Goal: Task Accomplishment & Management: Manage account settings

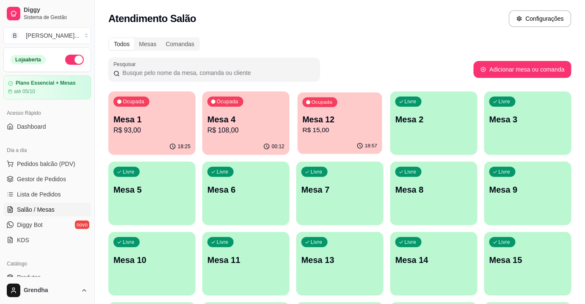
click at [330, 137] on div "Ocupada Mesa 12 R$ 15,00" at bounding box center [340, 115] width 85 height 46
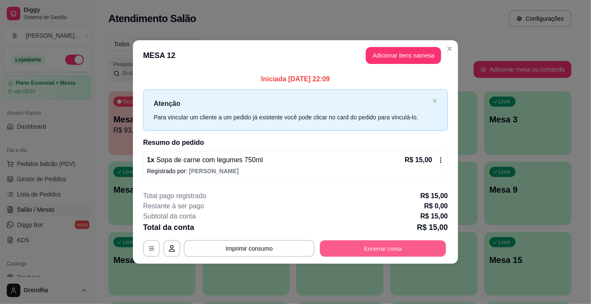
click at [365, 253] on button "Encerrar conta" at bounding box center [383, 248] width 126 height 17
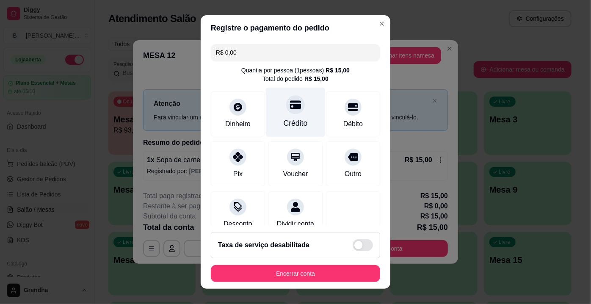
click at [284, 120] on div "Crédito" at bounding box center [296, 123] width 24 height 11
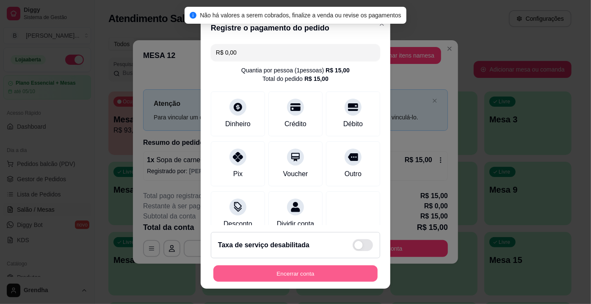
click at [304, 270] on button "Encerrar conta" at bounding box center [296, 274] width 164 height 17
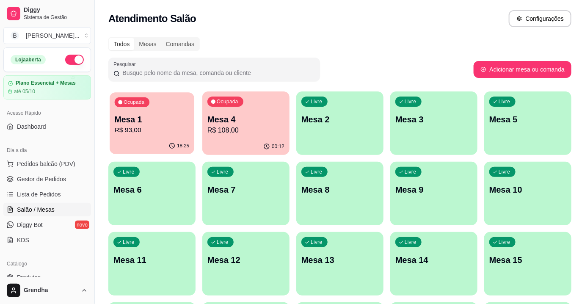
click at [169, 133] on p "R$ 93,00" at bounding box center [152, 130] width 75 height 10
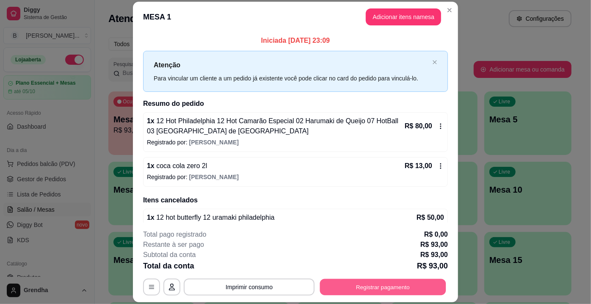
click at [374, 283] on button "Registrar pagamento" at bounding box center [383, 287] width 126 height 17
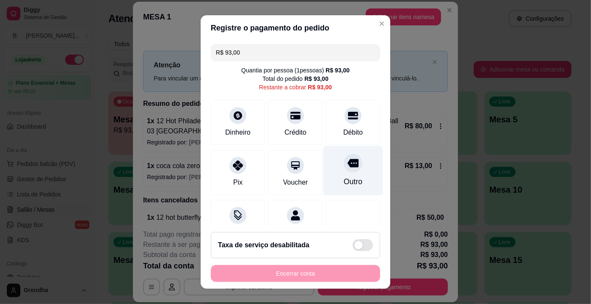
click at [345, 178] on div "Outro" at bounding box center [353, 181] width 19 height 11
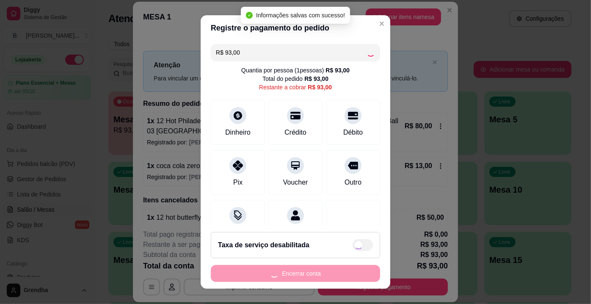
type input "R$ 0,00"
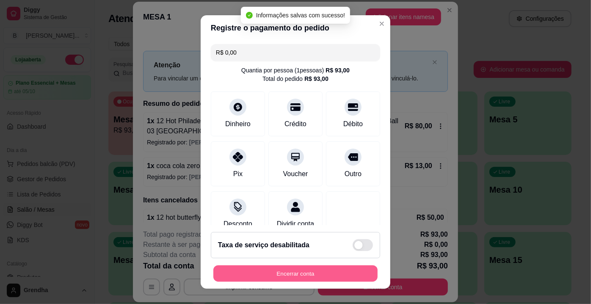
click at [318, 271] on button "Encerrar conta" at bounding box center [296, 274] width 164 height 17
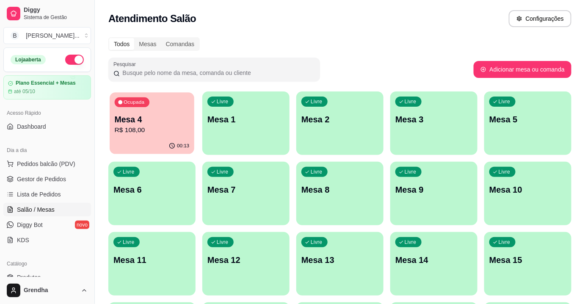
click at [165, 103] on div "Ocupada Mesa 4 R$ 108,00" at bounding box center [152, 115] width 85 height 46
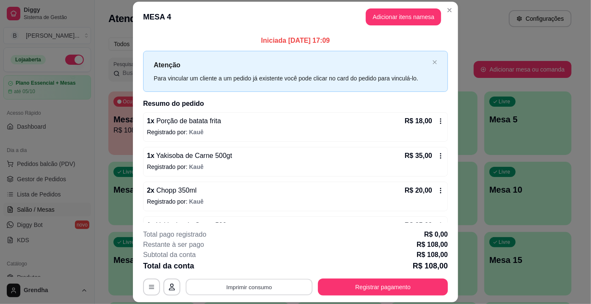
click at [239, 284] on button "Imprimir consumo" at bounding box center [249, 287] width 127 height 17
click at [252, 266] on button "IMPRESSORA" at bounding box center [248, 267] width 59 height 13
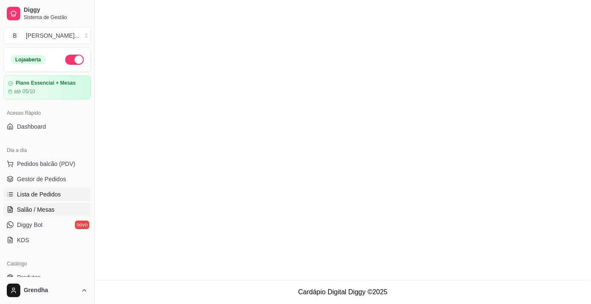
click at [47, 196] on span "Lista de Pedidos" at bounding box center [39, 194] width 44 height 8
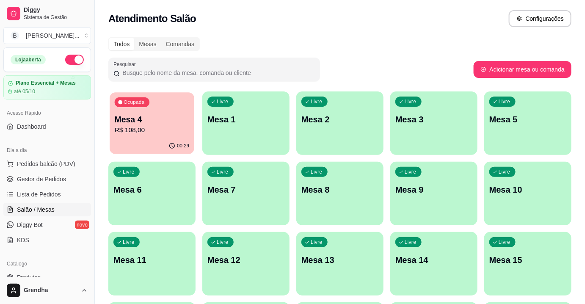
click at [126, 116] on p "Mesa 4" at bounding box center [152, 119] width 75 height 11
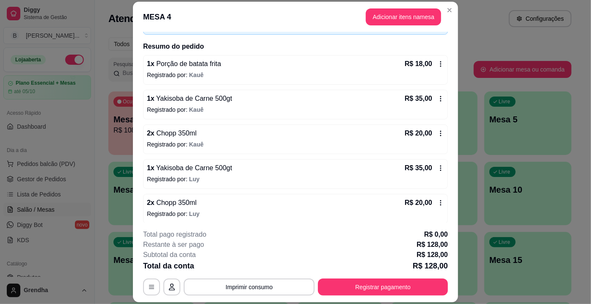
scroll to position [59, 0]
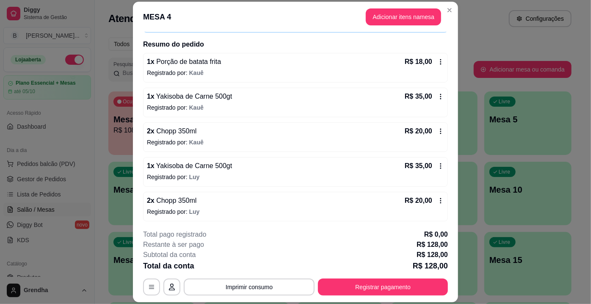
click at [186, 203] on span "Chopp 350ml" at bounding box center [176, 200] width 42 height 7
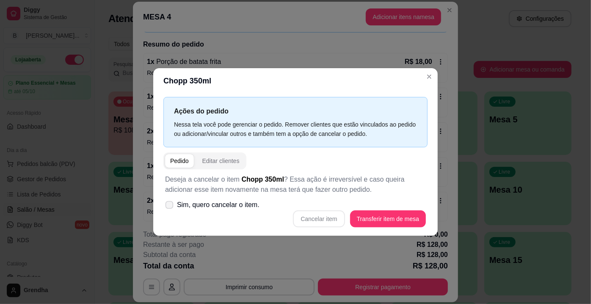
click at [170, 204] on icon at bounding box center [169, 205] width 6 height 5
click at [170, 207] on input "Sim, quero cancelar o item." at bounding box center [168, 210] width 6 height 6
checkbox input "true"
click at [327, 221] on button "Cancelar item" at bounding box center [319, 219] width 50 height 17
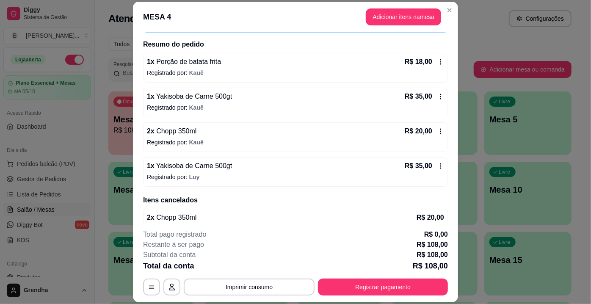
scroll to position [73, 0]
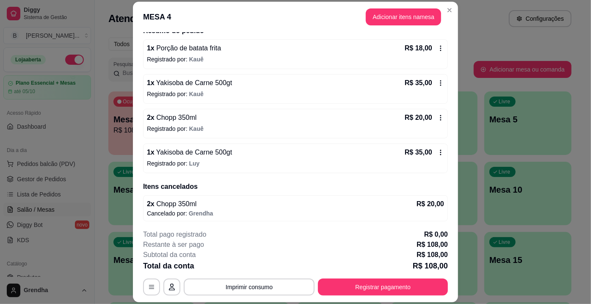
click at [169, 111] on div "2 x Chopp 350ml R$ 20,00 Registrado por: Kauê" at bounding box center [295, 124] width 305 height 30
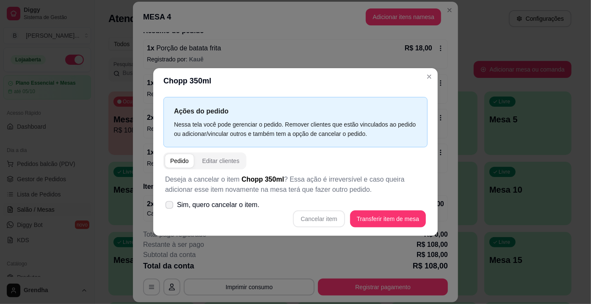
click at [170, 206] on icon at bounding box center [169, 205] width 6 height 5
click at [170, 207] on input "Sim, quero cancelar o item." at bounding box center [168, 210] width 6 height 6
checkbox input "true"
click at [322, 211] on button "Cancelar item" at bounding box center [319, 219] width 50 height 17
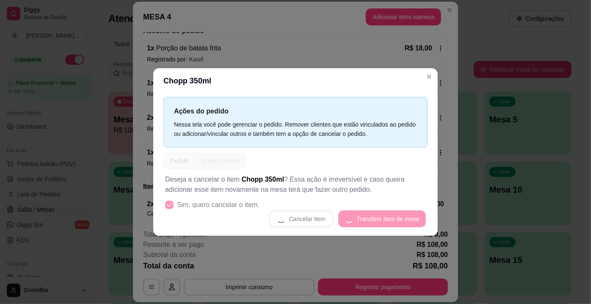
scroll to position [69, 0]
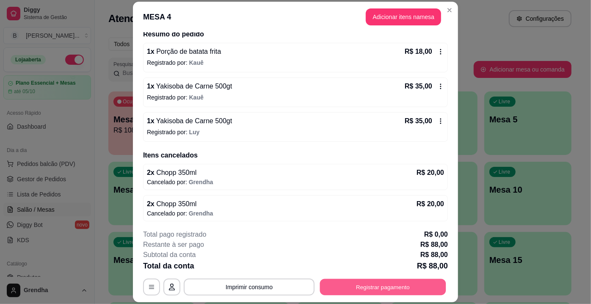
click at [378, 288] on button "Registrar pagamento" at bounding box center [383, 287] width 126 height 17
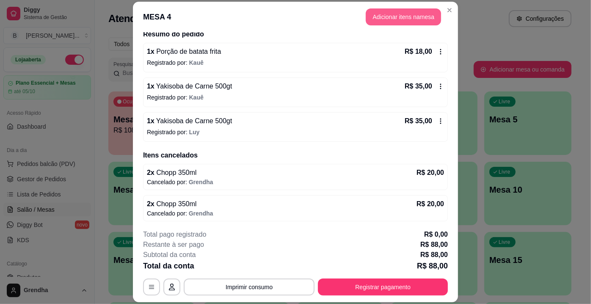
click at [416, 18] on button "Adicionar itens na mesa" at bounding box center [403, 16] width 75 height 17
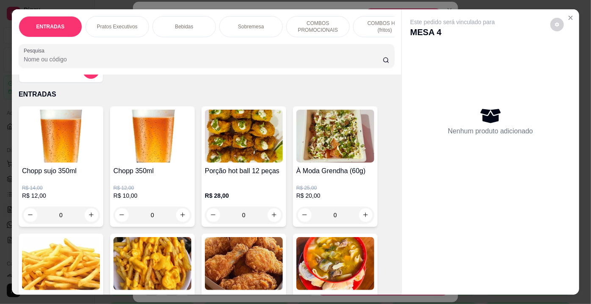
scroll to position [0, 0]
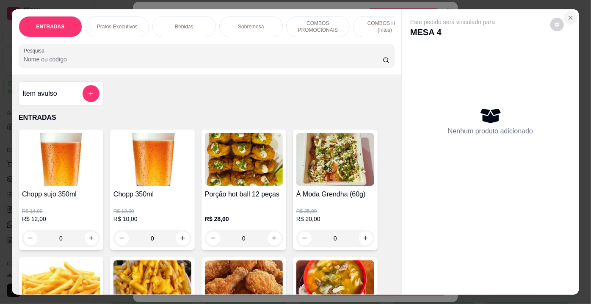
click at [569, 16] on icon "Close" at bounding box center [570, 17] width 3 height 3
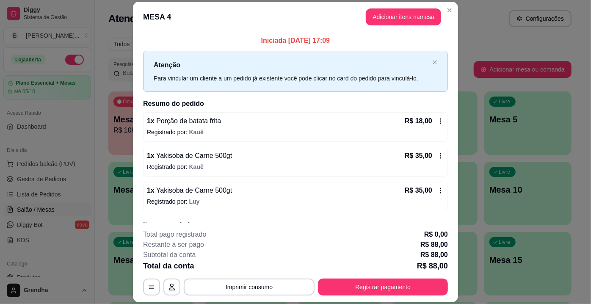
scroll to position [69, 0]
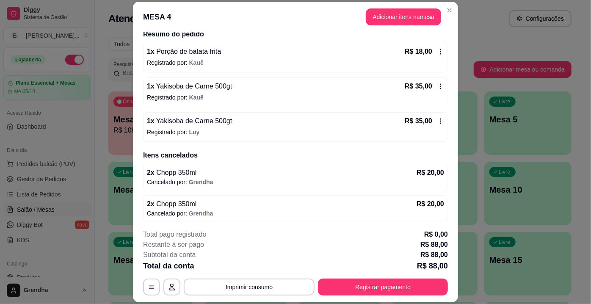
click at [225, 172] on div "2 x Chopp 350ml R$ 20,00" at bounding box center [295, 173] width 297 height 10
click at [189, 179] on span "Grendha" at bounding box center [201, 182] width 25 height 7
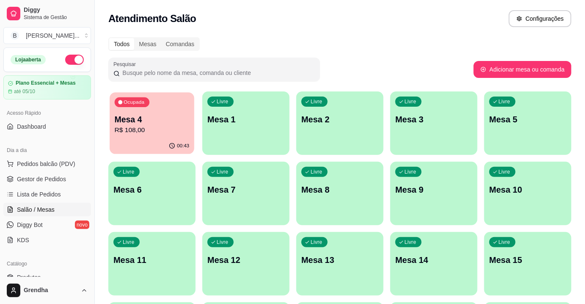
click at [174, 104] on div "Ocupada Mesa 4 R$ 108,00" at bounding box center [152, 115] width 85 height 46
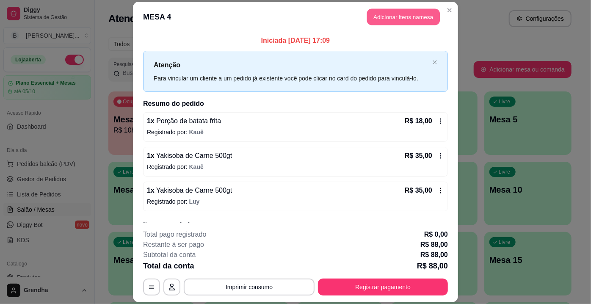
click at [380, 13] on button "Adicionar itens na mesa" at bounding box center [403, 16] width 73 height 17
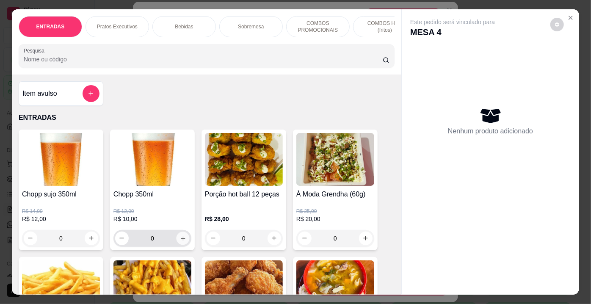
click at [182, 241] on icon "increase-product-quantity" at bounding box center [183, 238] width 6 height 6
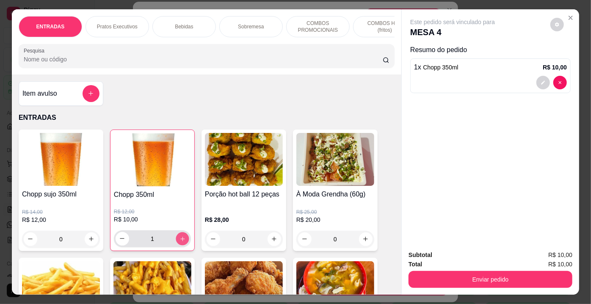
click at [182, 242] on icon "increase-product-quantity" at bounding box center [183, 239] width 6 height 6
type input "4"
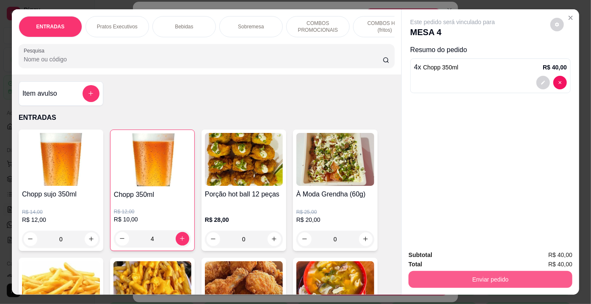
click at [459, 282] on button "Enviar pedido" at bounding box center [491, 279] width 164 height 17
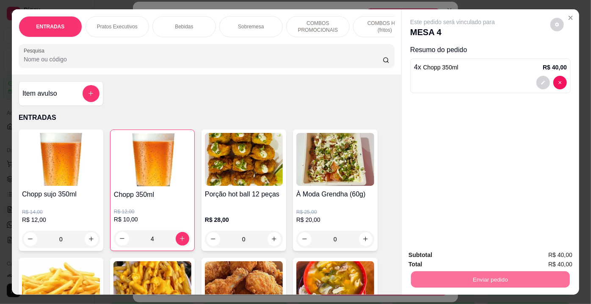
click at [466, 261] on button "Não registrar e enviar pedido" at bounding box center [463, 256] width 86 height 16
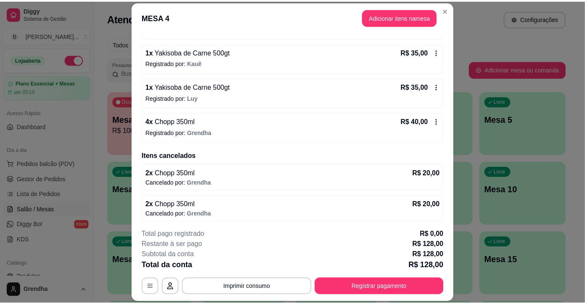
scroll to position [0, 0]
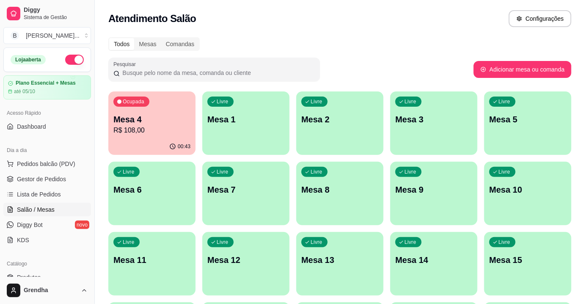
click at [509, 135] on div "Livre Mesa 5" at bounding box center [528, 118] width 87 height 53
